Goal: Find specific page/section: Find specific page/section

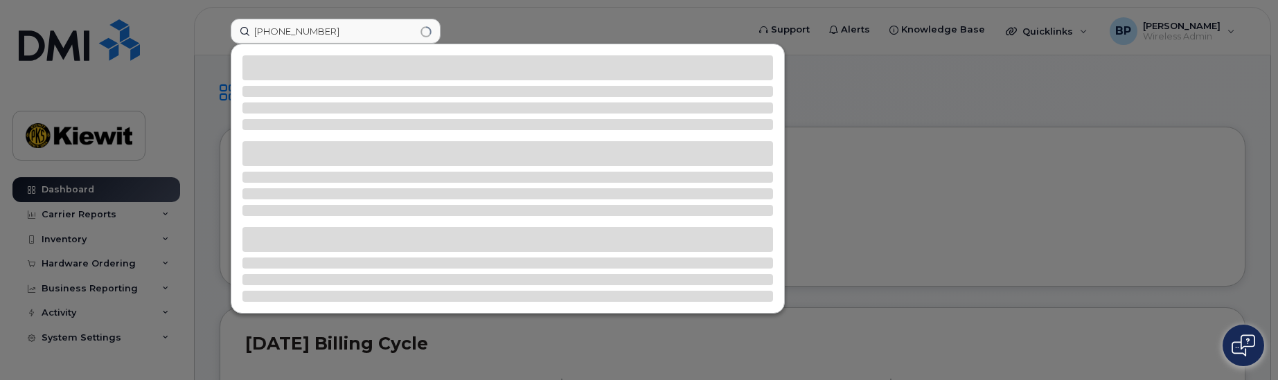
type input "[PHONE_NUMBER]"
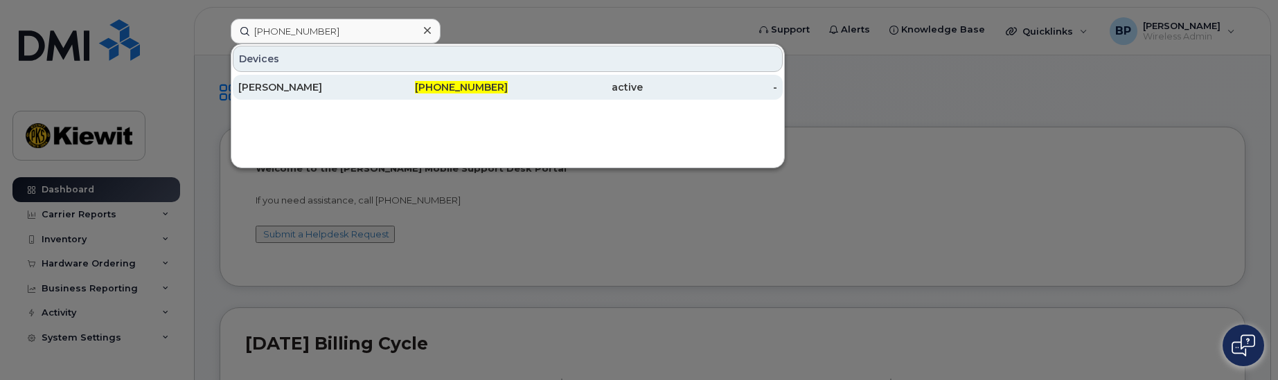
click at [282, 84] on div "TOBY TSCHOEPE" at bounding box center [305, 87] width 135 height 14
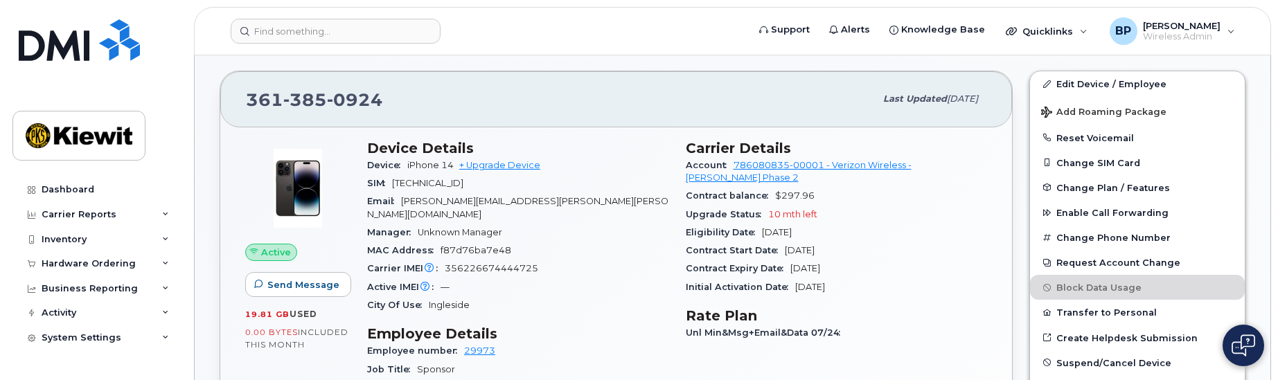
scroll to position [277, 0]
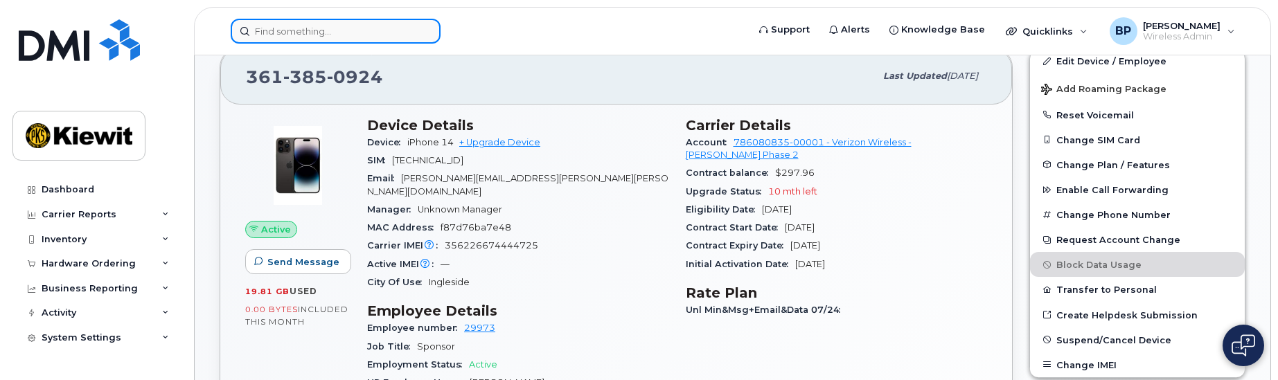
click at [341, 30] on input at bounding box center [336, 31] width 210 height 25
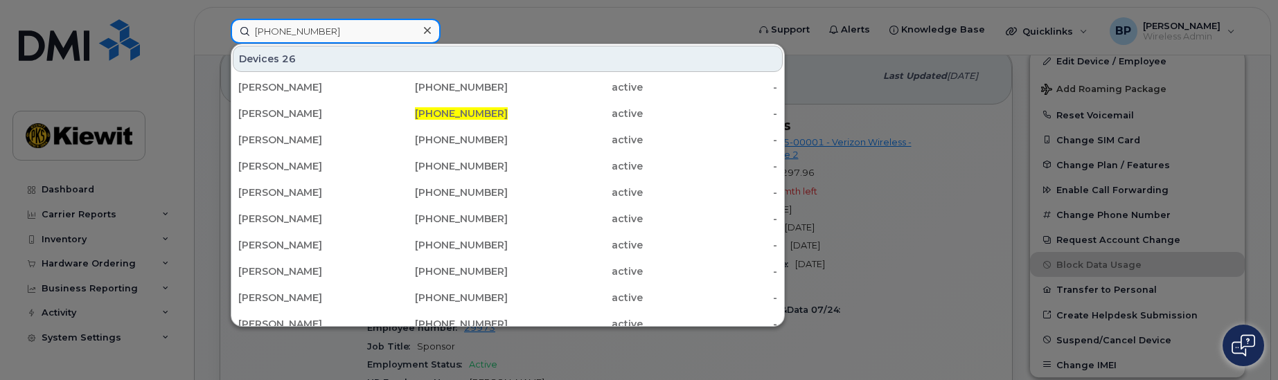
type input "[PHONE_NUMBER]"
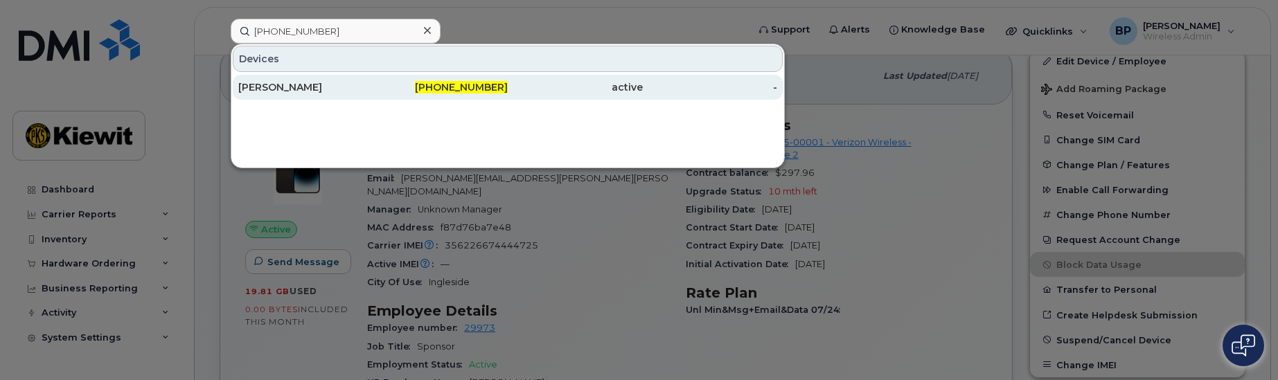
click at [373, 78] on div "[PERSON_NAME]" at bounding box center [440, 87] width 135 height 25
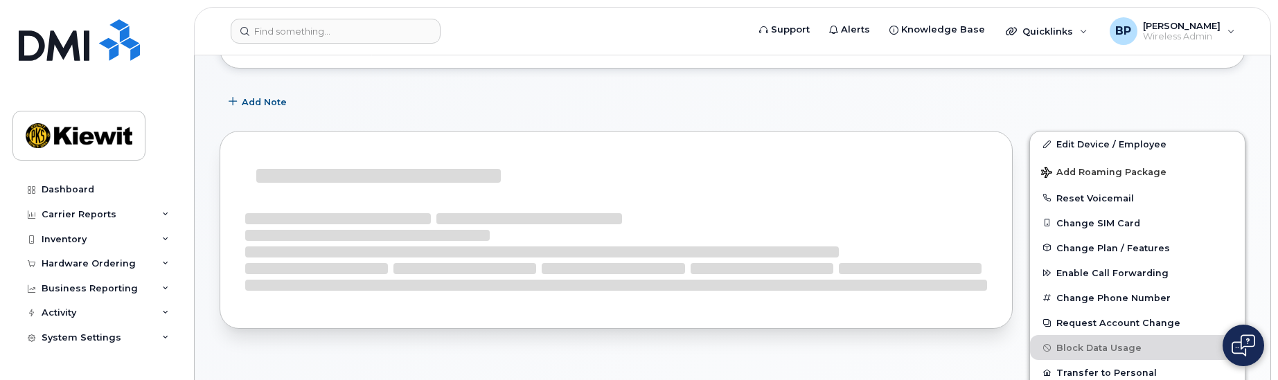
scroll to position [208, 0]
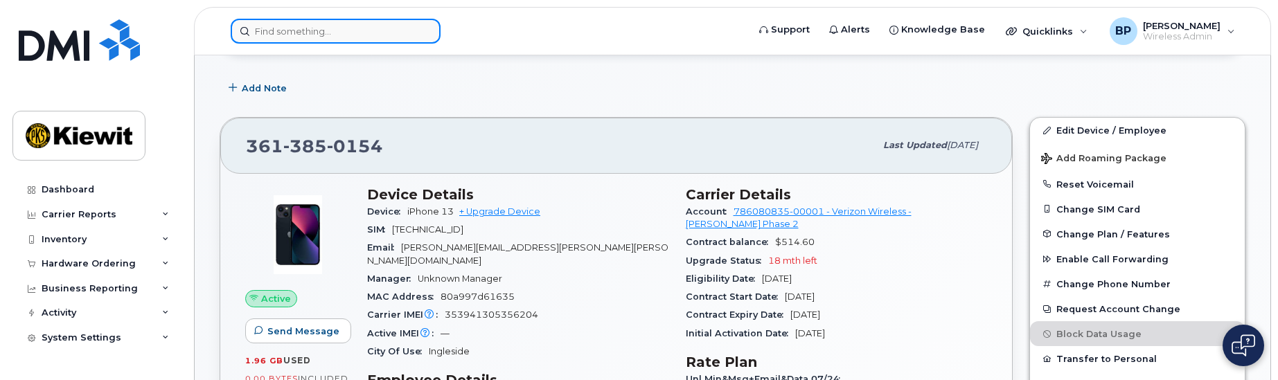
click at [291, 35] on input at bounding box center [336, 31] width 210 height 25
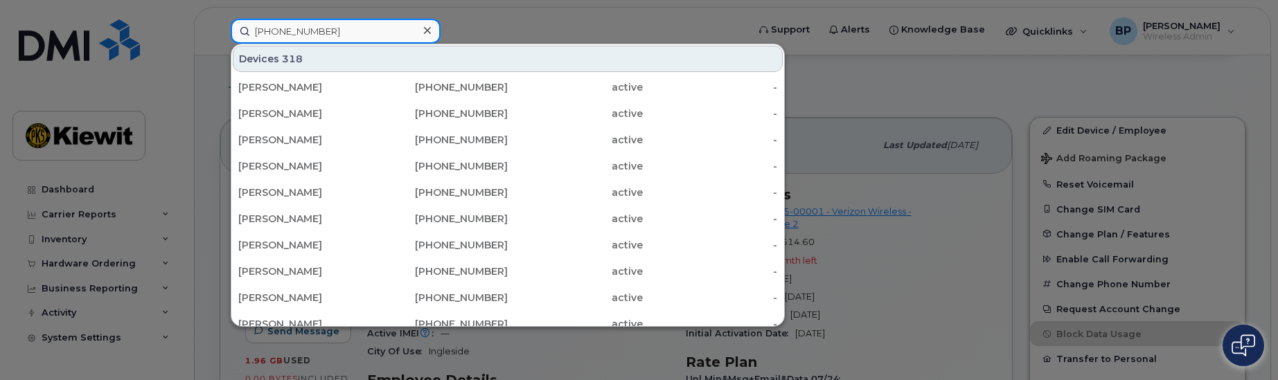
type input "361-385-0918"
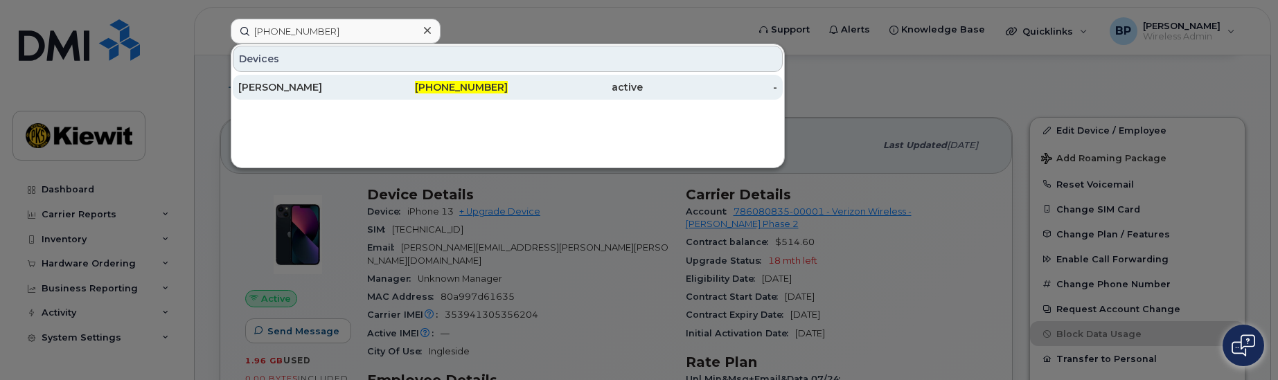
click at [272, 88] on div "[PERSON_NAME]" at bounding box center [305, 87] width 135 height 14
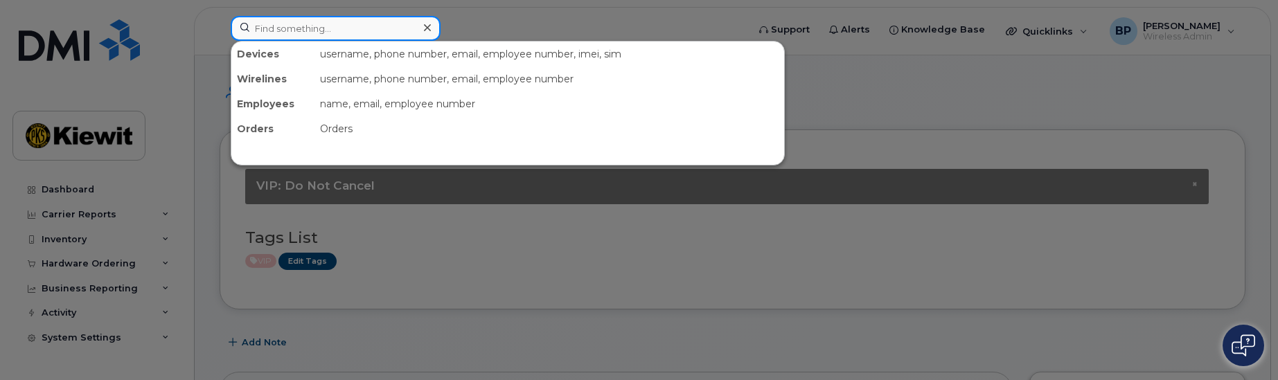
click at [347, 28] on input at bounding box center [336, 28] width 210 height 25
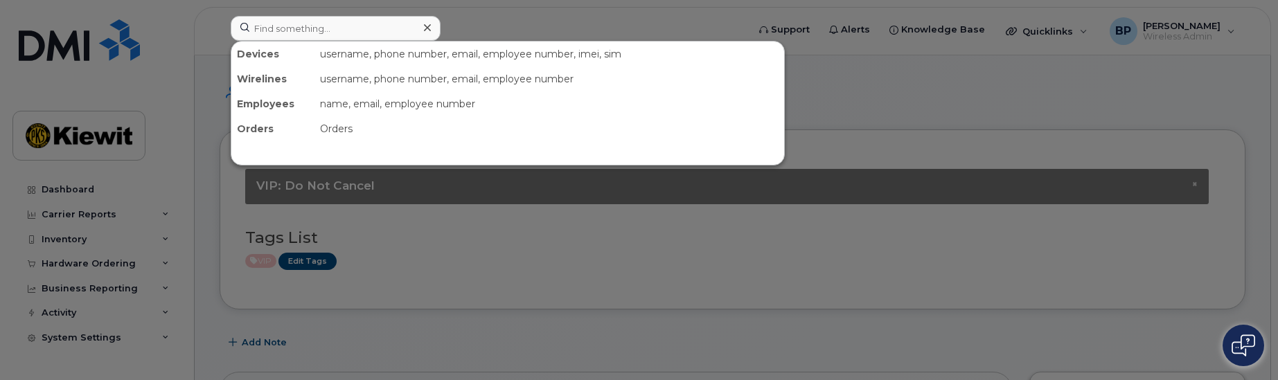
click at [451, 255] on div at bounding box center [639, 190] width 1278 height 380
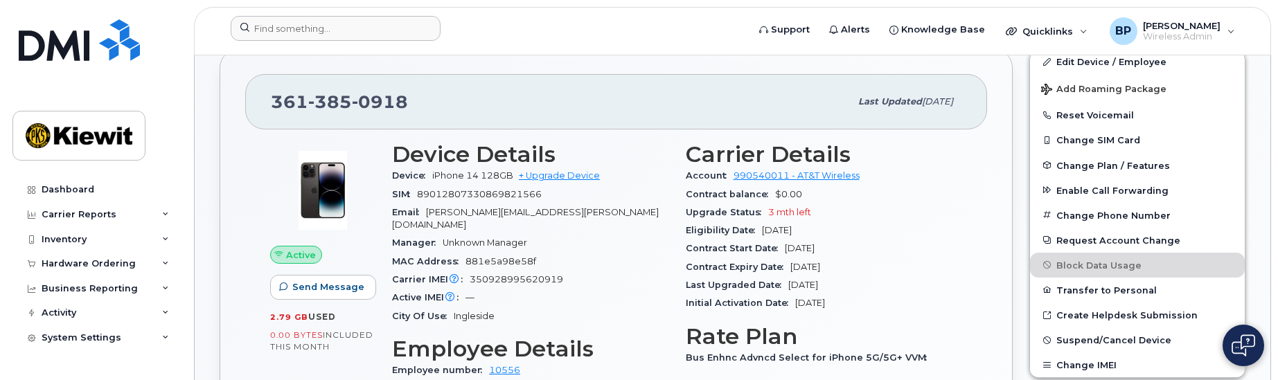
scroll to position [346, 0]
